Goal: Information Seeking & Learning: Learn about a topic

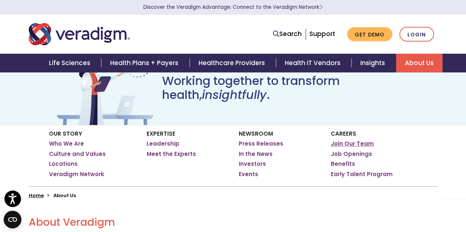
click at [337, 144] on link "Join Our Team" at bounding box center [352, 143] width 43 height 7
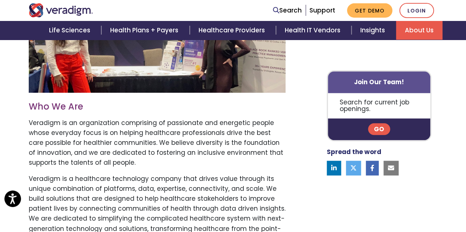
scroll to position [331, 0]
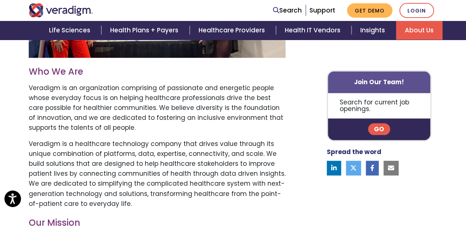
click at [375, 128] on link "Go" at bounding box center [379, 130] width 22 height 12
